Goal: Information Seeking & Learning: Learn about a topic

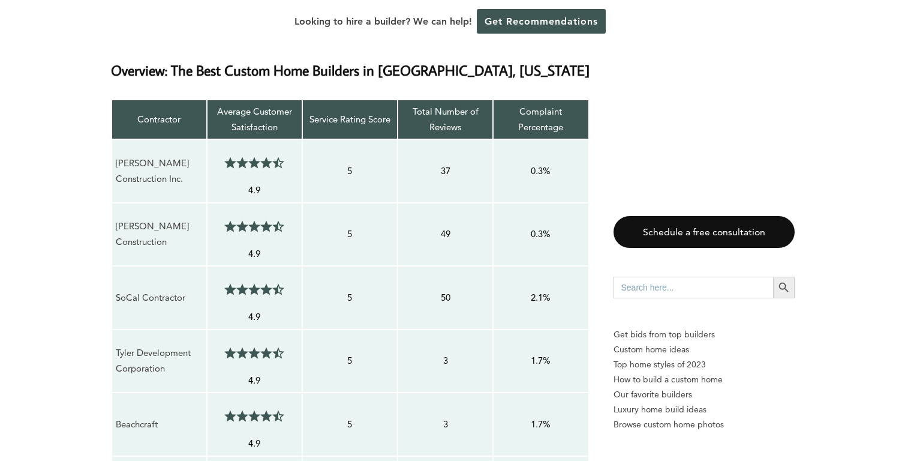
scroll to position [1022, 0]
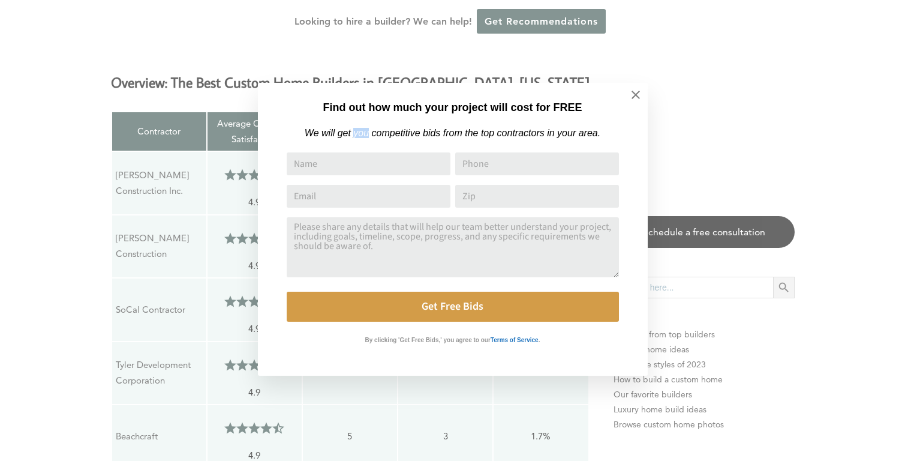
click at [355, 136] on em "We will get you competitive bids from the top contractors in your area." at bounding box center [453, 133] width 296 height 10
click at [645, 87] on button at bounding box center [636, 95] width 42 height 42
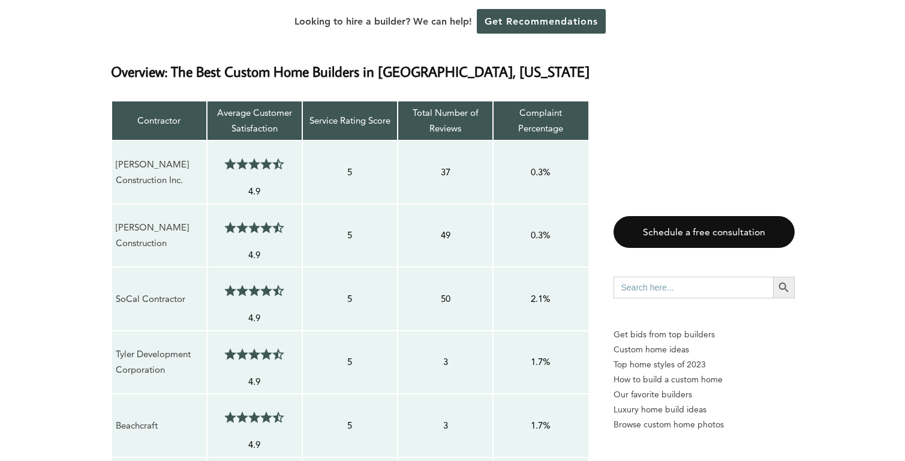
scroll to position [1036, 0]
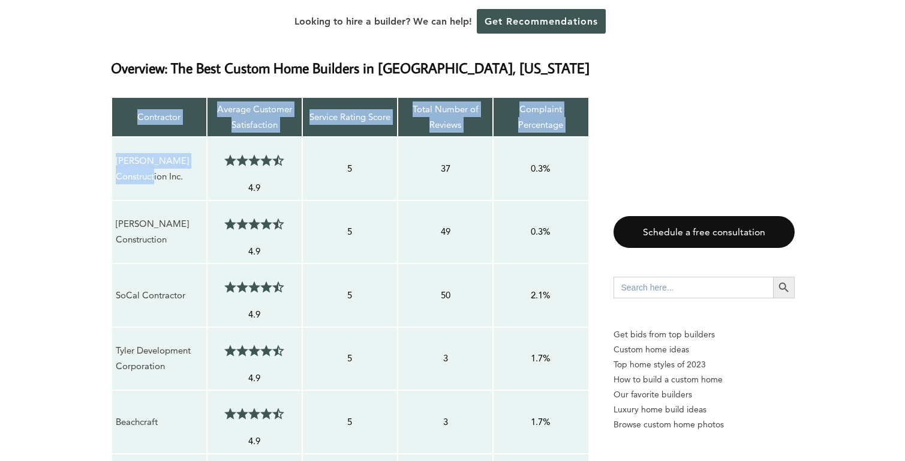
drag, startPoint x: 143, startPoint y: 132, endPoint x: 110, endPoint y: 116, distance: 35.9
copy tbody "Contractor Average Customer Satisfaction Service Rating Score Total Number of R…"
click at [160, 153] on p "[PERSON_NAME] Construction Inc." at bounding box center [159, 169] width 87 height 32
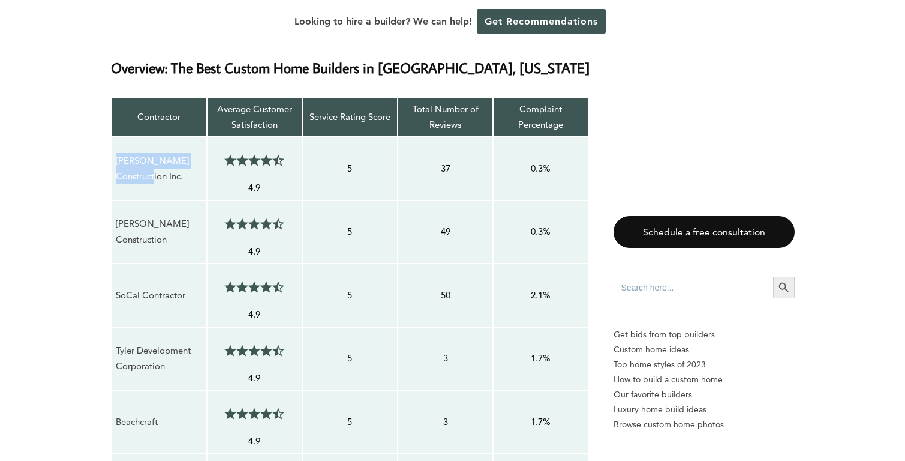
drag, startPoint x: 131, startPoint y: 129, endPoint x: 114, endPoint y: 117, distance: 21.1
click at [114, 137] on td "[PERSON_NAME] Construction Inc." at bounding box center [159, 169] width 95 height 64
copy p "[PERSON_NAME] Construction Inc."
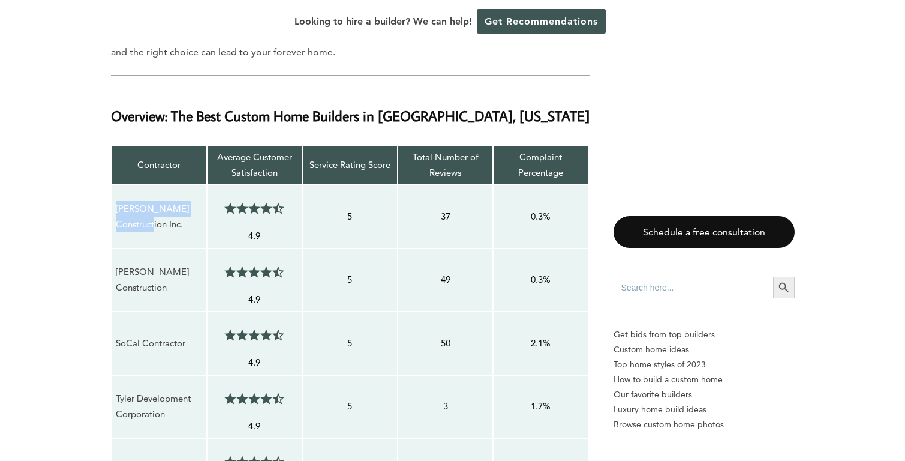
scroll to position [985, 0]
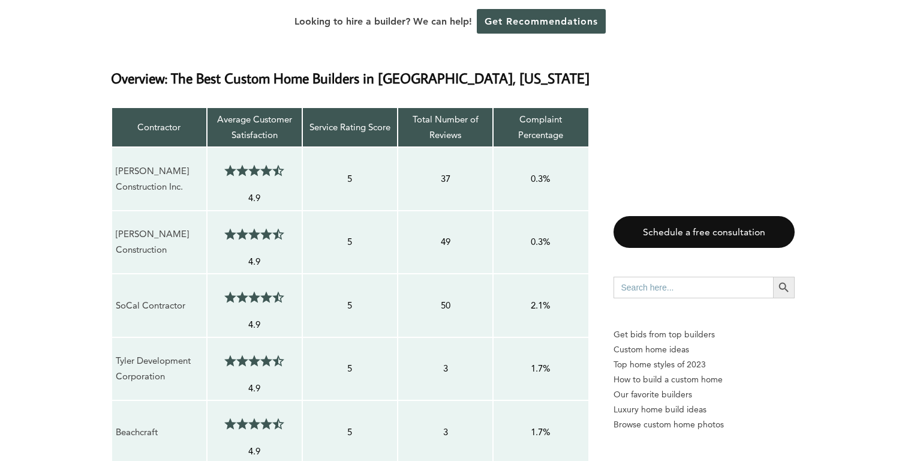
scroll to position [1023, 0]
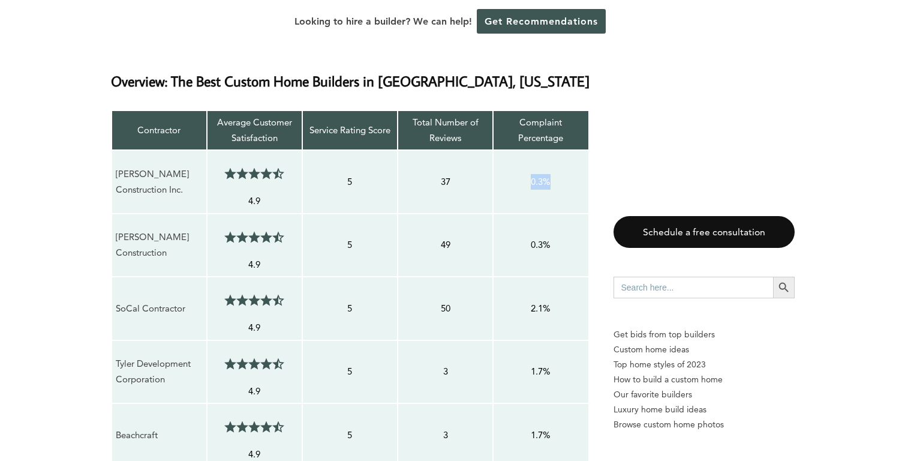
drag, startPoint x: 512, startPoint y: 124, endPoint x: 562, endPoint y: 140, distance: 52.3
click at [562, 150] on td "0.3%" at bounding box center [540, 182] width 95 height 64
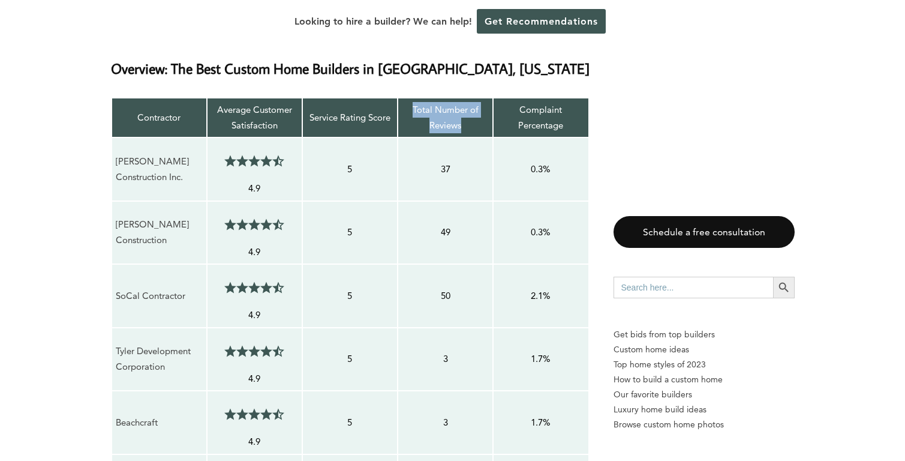
drag, startPoint x: 467, startPoint y: 87, endPoint x: 409, endPoint y: 63, distance: 62.9
click at [409, 102] on p "Total Number of Reviews" at bounding box center [445, 118] width 87 height 32
click at [444, 161] on p "37" at bounding box center [445, 169] width 87 height 16
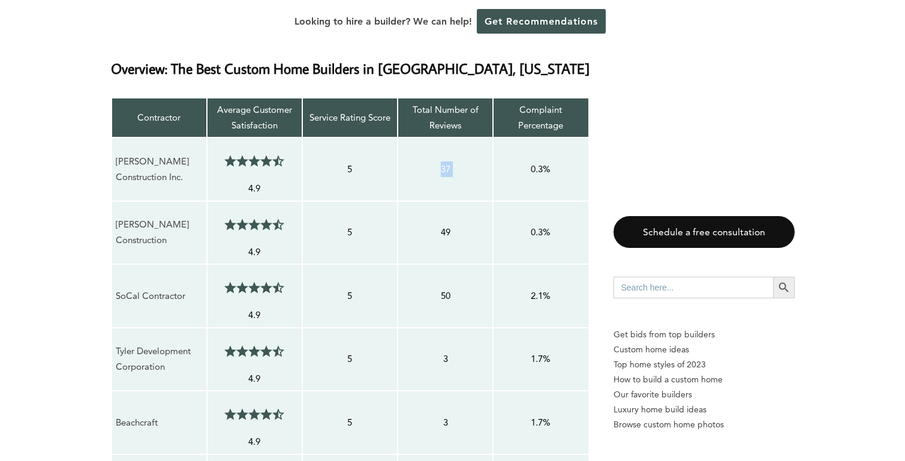
click at [243, 155] on span at bounding box center [245, 161] width 6 height 12
click at [461, 102] on p "Total Number of Reviews" at bounding box center [445, 118] width 87 height 32
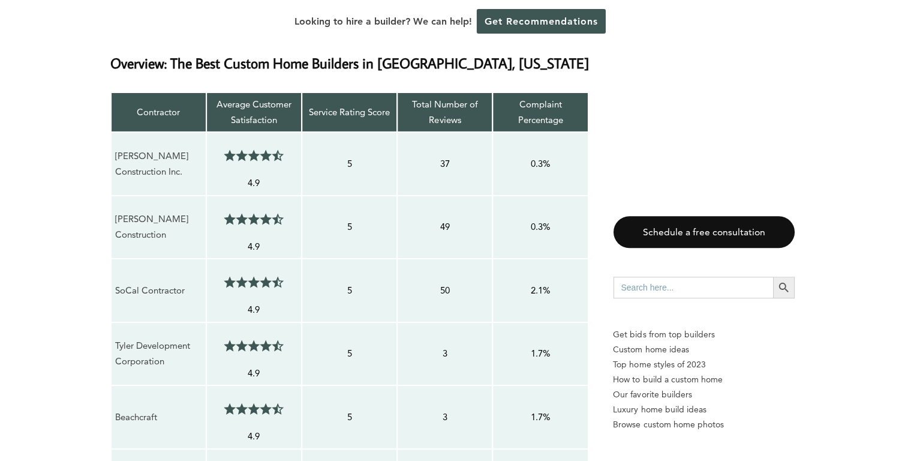
scroll to position [1041, 0]
drag, startPoint x: 465, startPoint y: 76, endPoint x: 402, endPoint y: 56, distance: 65.8
click at [402, 97] on p "Total Number of Reviews" at bounding box center [445, 113] width 87 height 32
click at [445, 156] on p "37" at bounding box center [445, 164] width 87 height 16
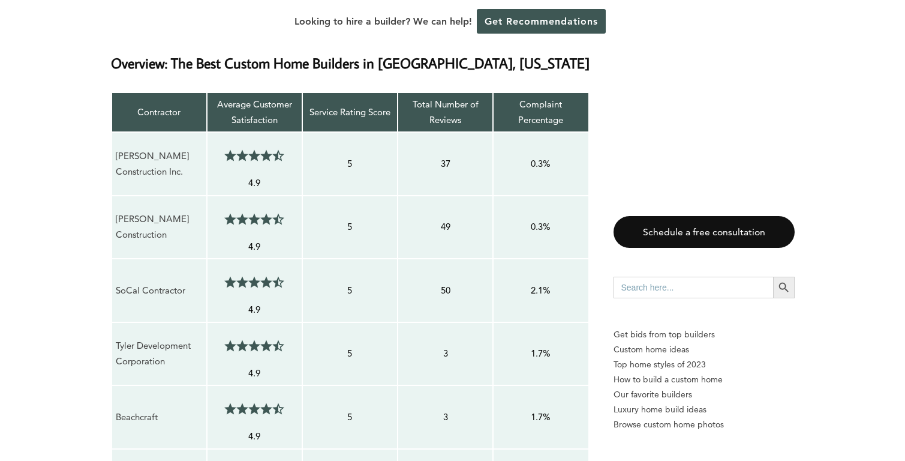
click at [459, 219] on p "49" at bounding box center [445, 227] width 87 height 16
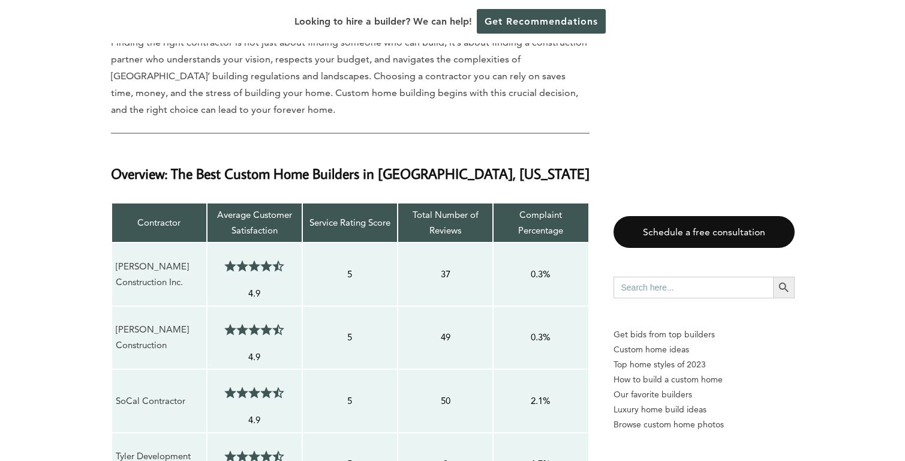
scroll to position [989, 0]
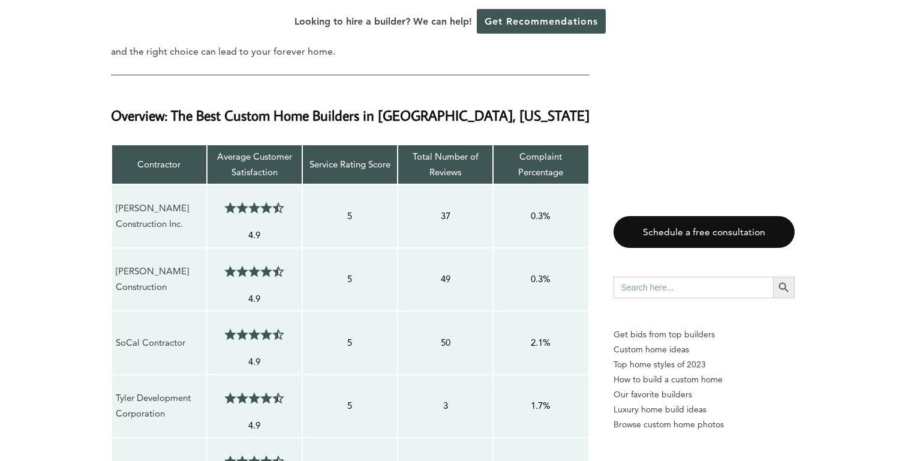
click at [534, 145] on td "Complaint Percentage" at bounding box center [540, 165] width 95 height 40
click at [539, 149] on p "Complaint Percentage" at bounding box center [540, 165] width 87 height 32
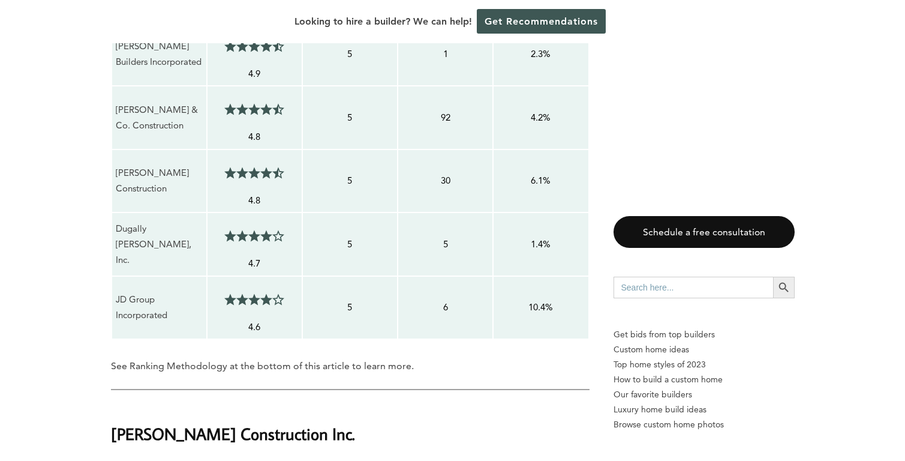
scroll to position [1719, 0]
click at [147, 358] on p "See Ranking Methodology at the bottom of this article to learn more." at bounding box center [350, 366] width 479 height 17
click at [324, 358] on p "See Ranking Methodology at the bottom of this article to learn more." at bounding box center [350, 366] width 479 height 17
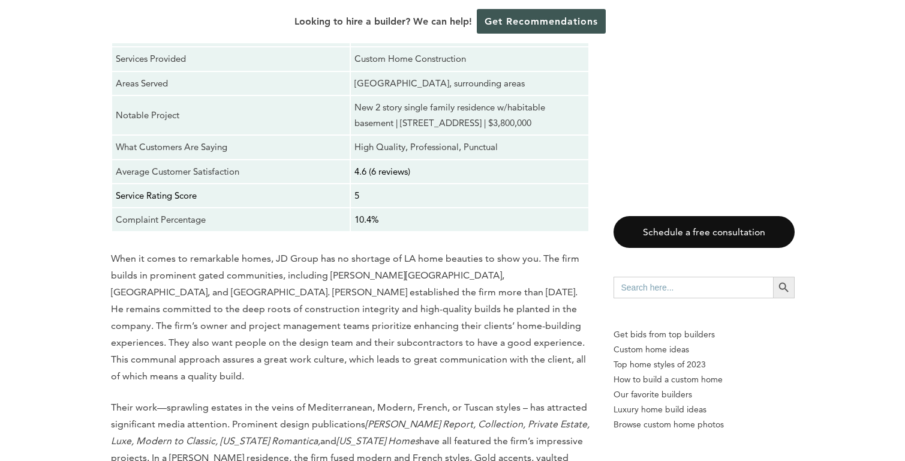
scroll to position [12505, 0]
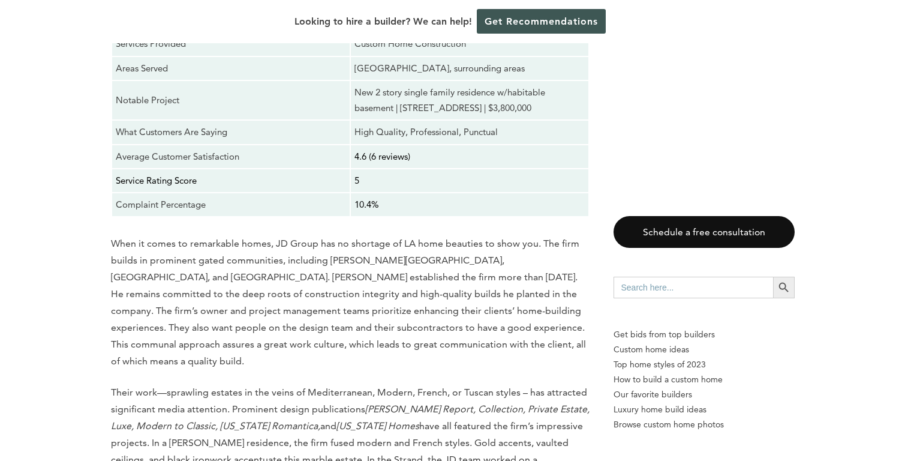
scroll to position [12521, 0]
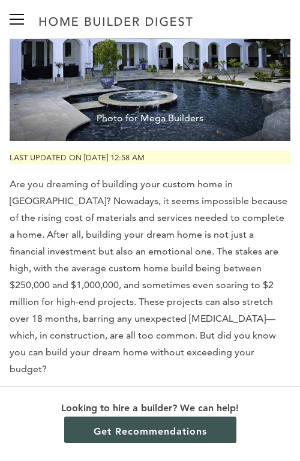
scroll to position [203, 0]
